Goal: Navigation & Orientation: Understand site structure

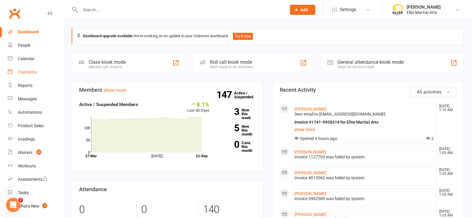
click at [25, 69] on link "Payments" at bounding box center [35, 72] width 55 height 13
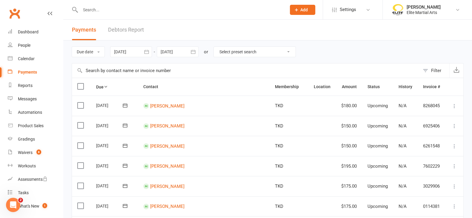
click at [118, 28] on link "Debtors Report" at bounding box center [126, 30] width 36 height 21
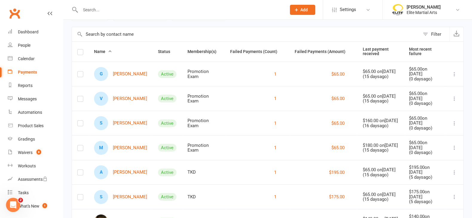
scroll to position [34, 0]
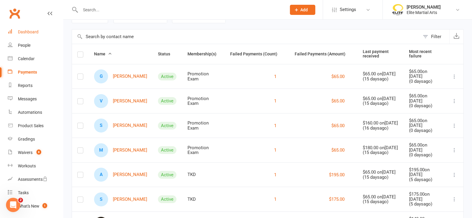
click at [27, 32] on div "Dashboard" at bounding box center [28, 32] width 21 height 5
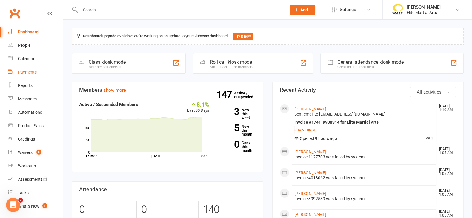
click at [32, 72] on div "Payments" at bounding box center [27, 72] width 19 height 5
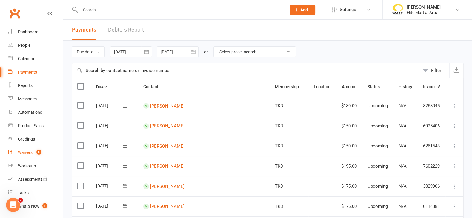
click at [25, 154] on div "Waivers" at bounding box center [25, 152] width 15 height 5
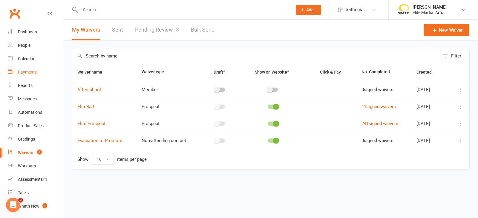
click at [30, 71] on div "Payments" at bounding box center [27, 72] width 19 height 5
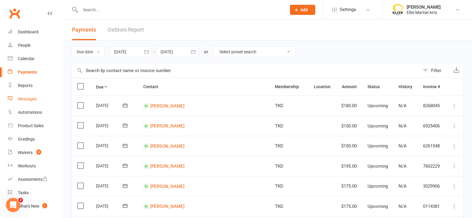
click at [29, 98] on div "Messages" at bounding box center [27, 99] width 19 height 5
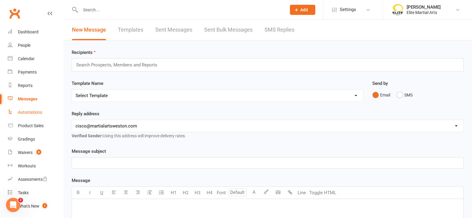
click at [37, 113] on div "Automations" at bounding box center [30, 112] width 24 height 5
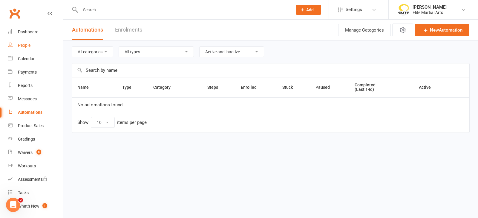
click at [30, 46] on div "People" at bounding box center [24, 45] width 13 height 5
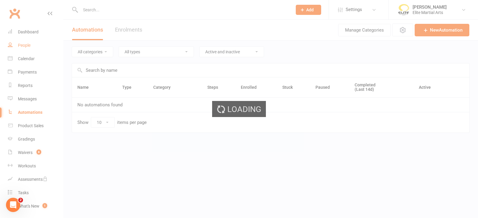
select select "100"
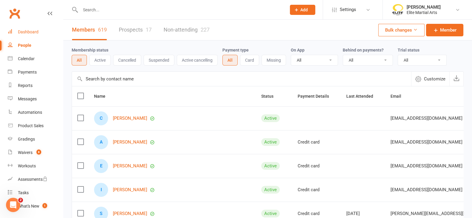
click at [30, 34] on div "Dashboard" at bounding box center [28, 32] width 21 height 5
